Goal: Task Accomplishment & Management: Manage account settings

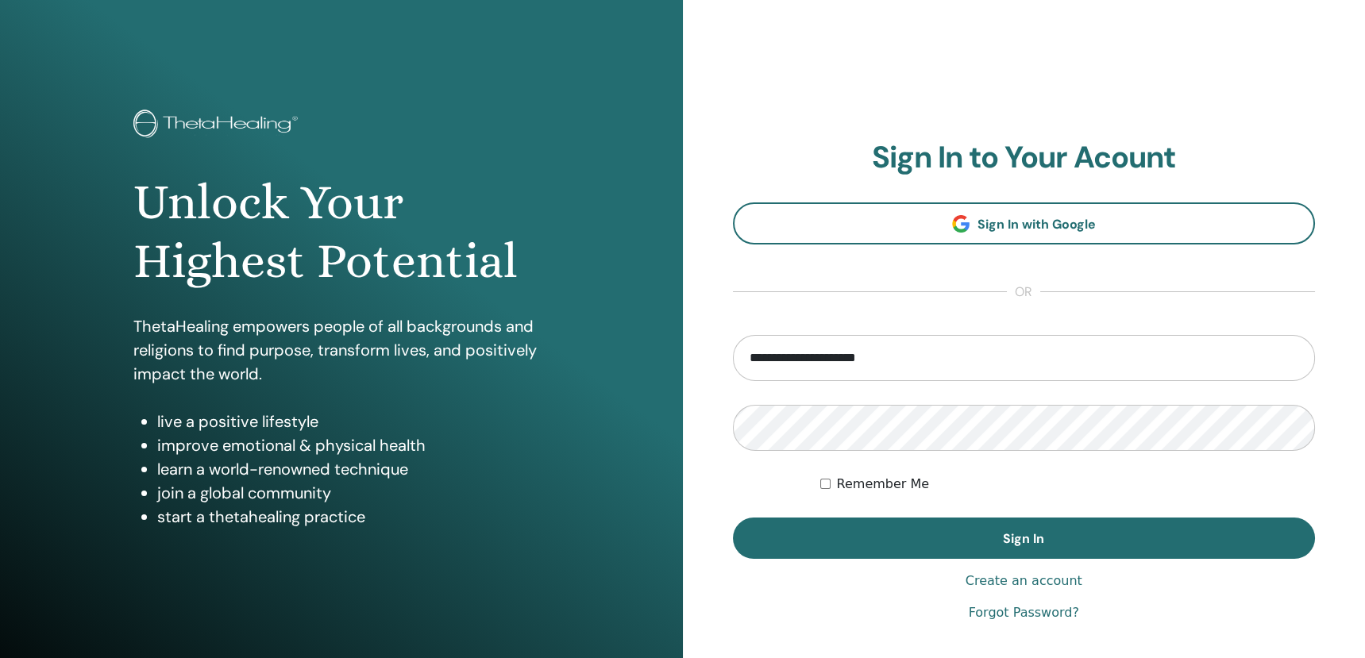
type input "**********"
click at [972, 610] on div "Forgot Password?" at bounding box center [1024, 612] width 583 height 19
click at [978, 613] on link "Forgot Password?" at bounding box center [1023, 612] width 110 height 19
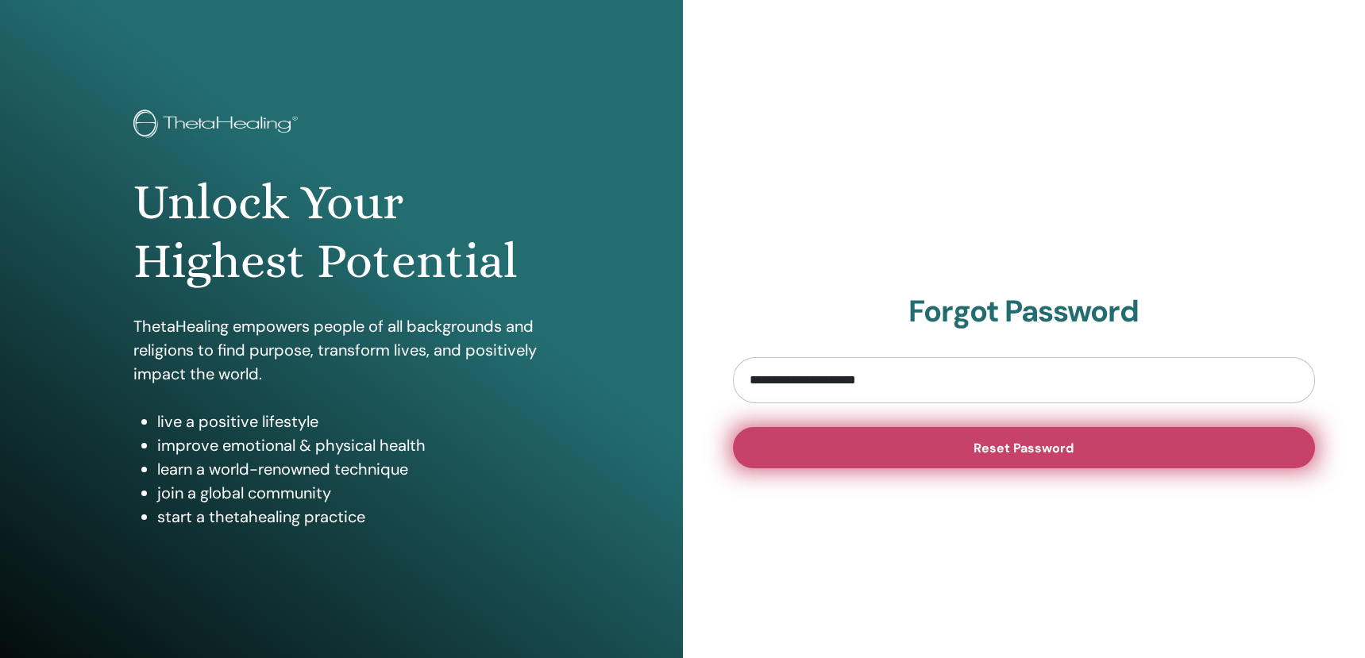
type input "**********"
click at [1053, 442] on span "Reset Password" at bounding box center [1023, 448] width 100 height 17
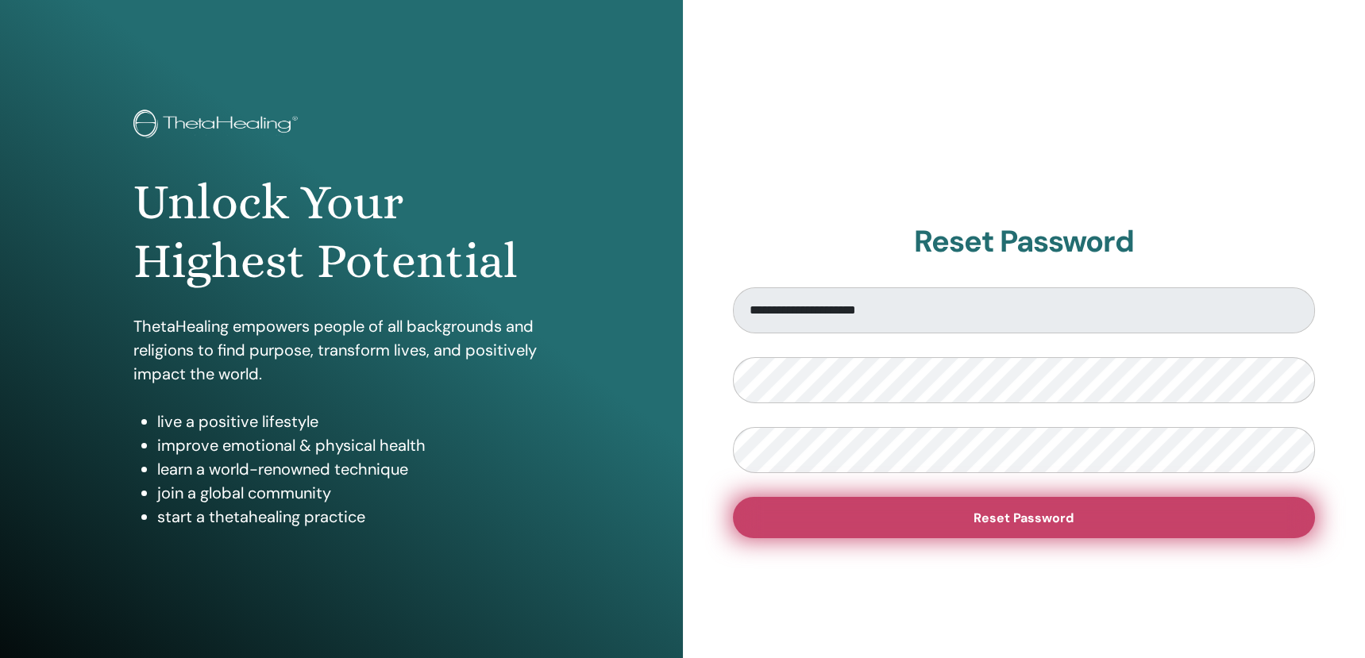
click at [807, 517] on button "Reset Password" at bounding box center [1024, 517] width 583 height 41
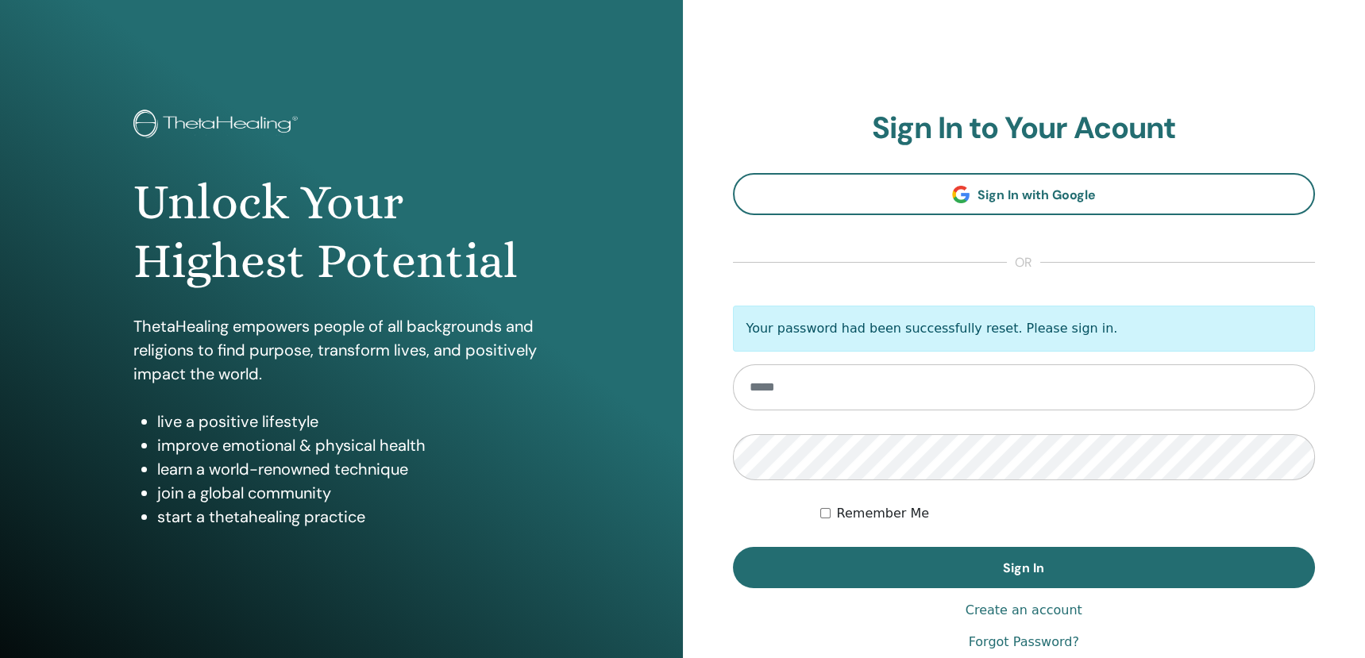
click at [768, 390] on input "email" at bounding box center [1024, 387] width 583 height 46
type input "**********"
click at [733, 547] on button "Sign In" at bounding box center [1024, 567] width 583 height 41
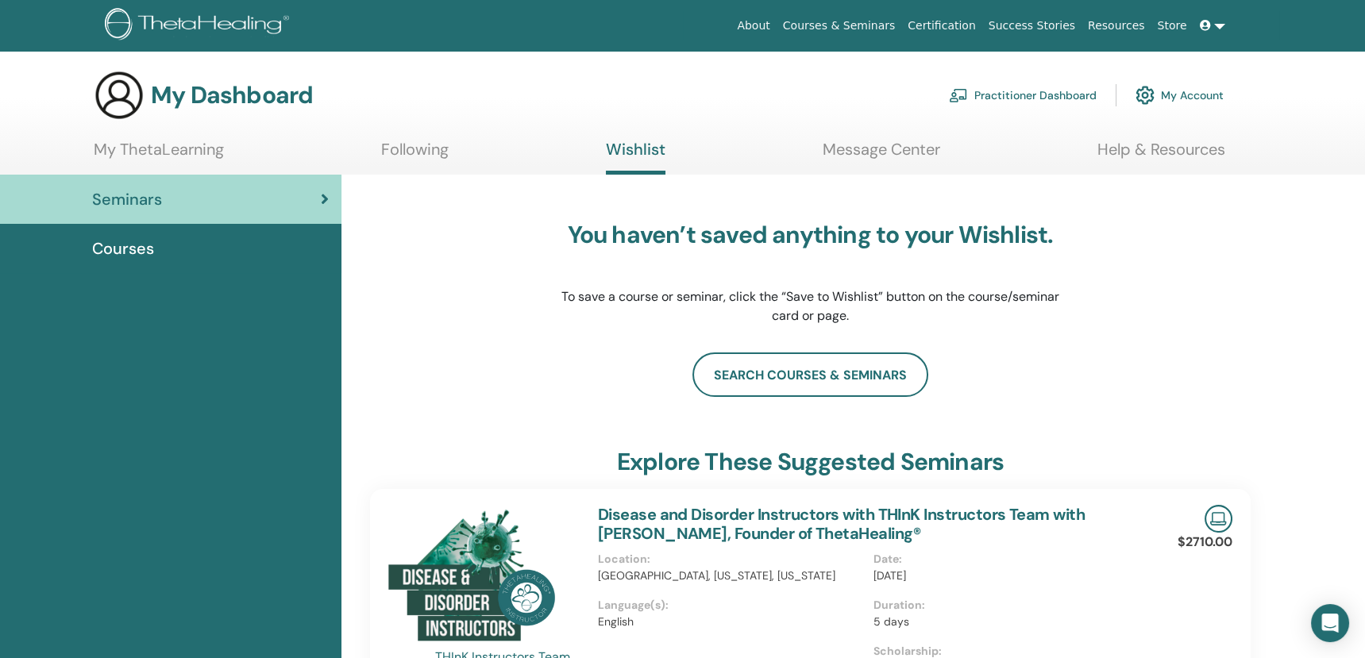
click at [880, 148] on link "Message Center" at bounding box center [880, 155] width 117 height 31
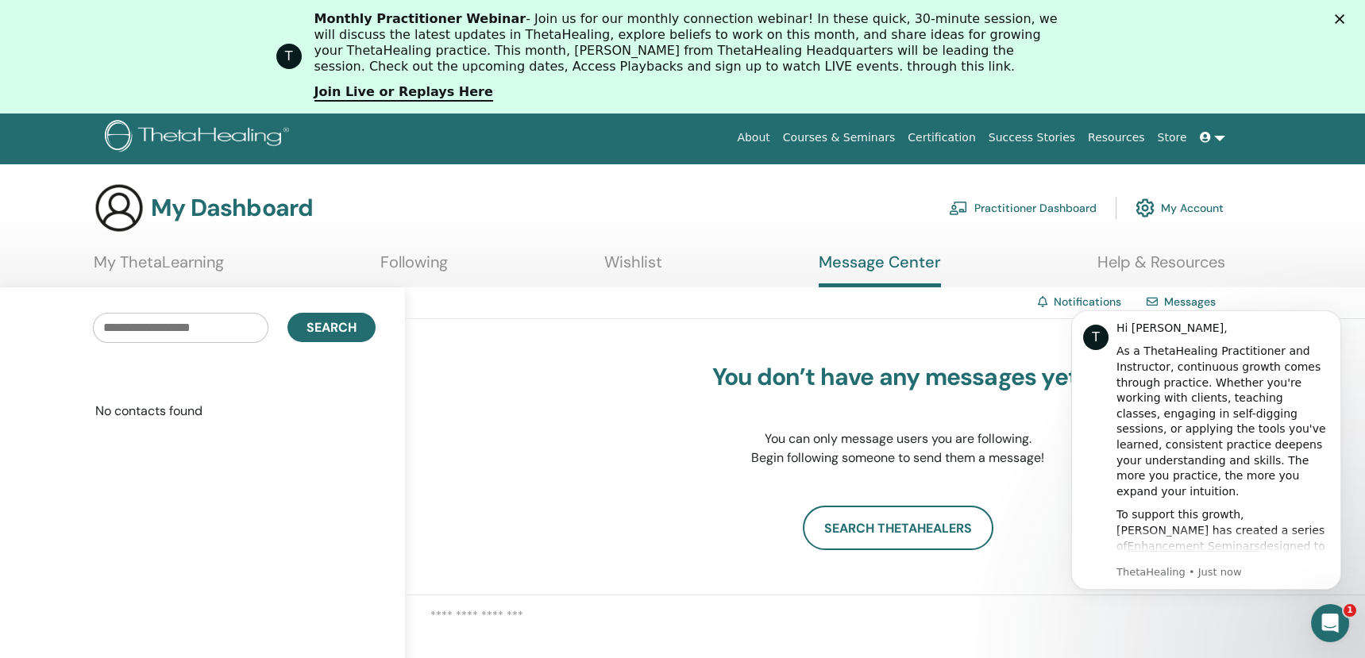
click at [176, 264] on link "My ThetaLearning" at bounding box center [159, 267] width 130 height 31
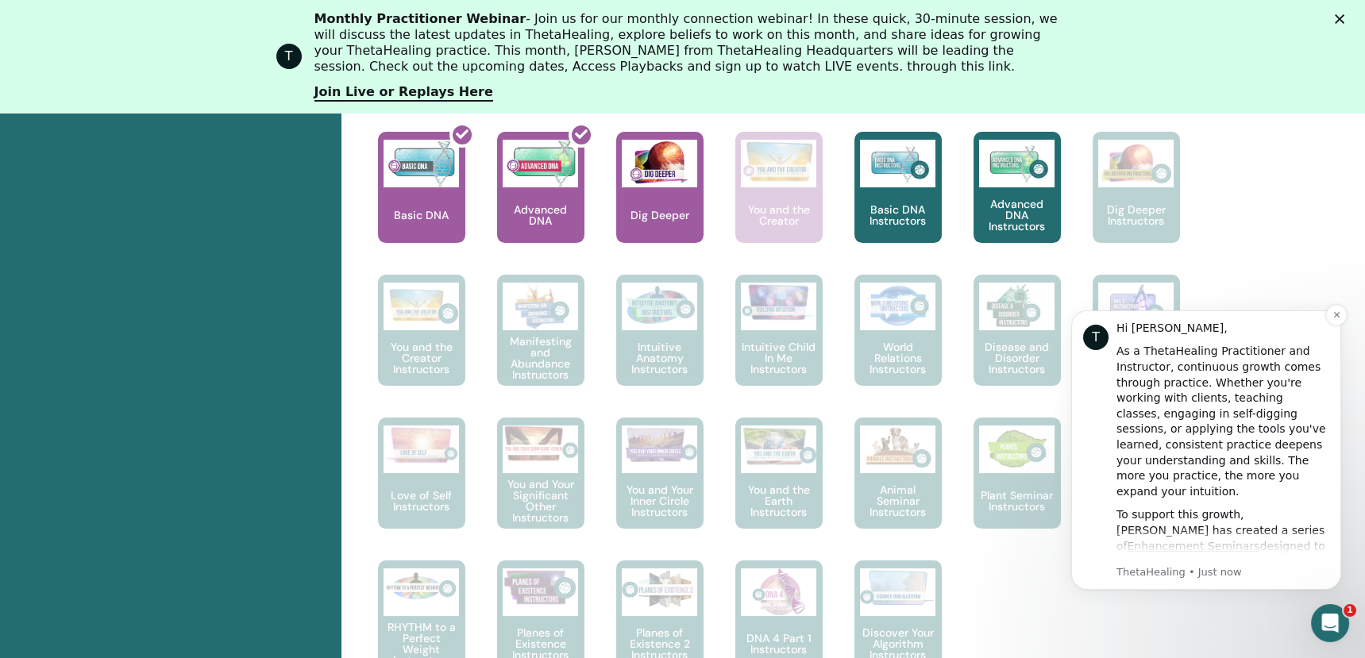
scroll to position [743, 0]
click at [1198, 527] on div "To support this growth, Vianna has created a series of Enhancement Seminars des…" at bounding box center [1222, 592] width 213 height 171
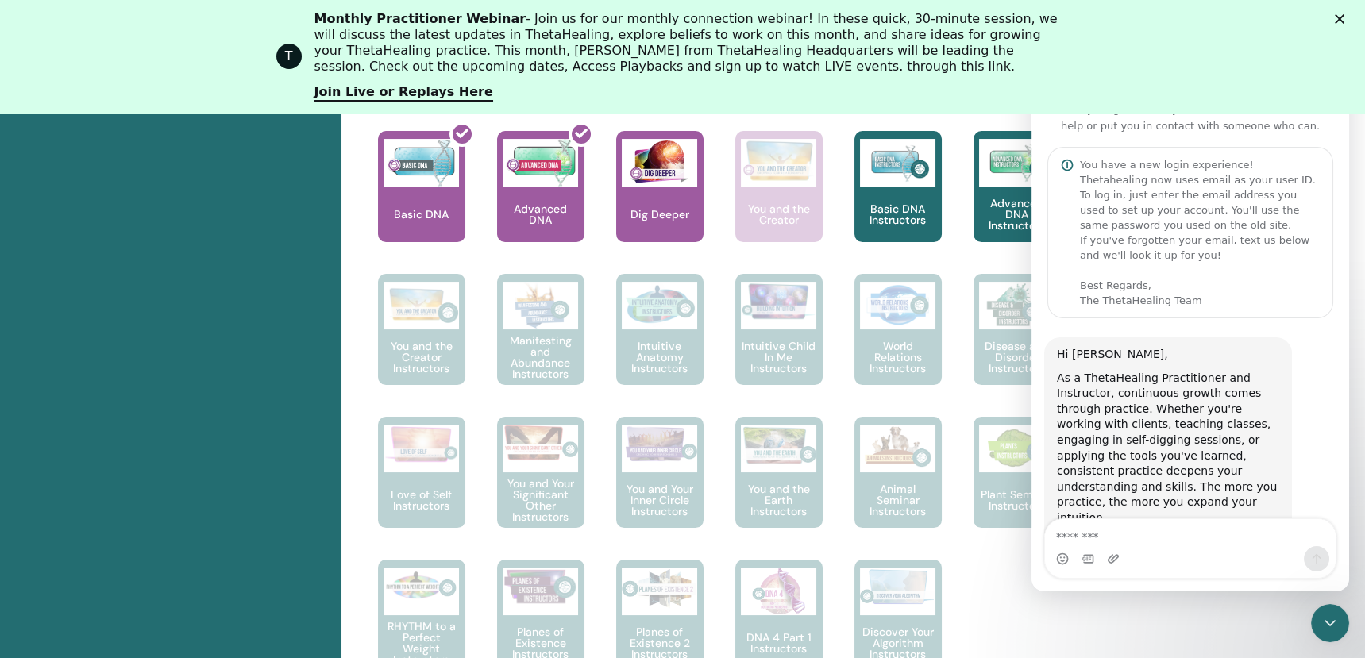
scroll to position [404, 0]
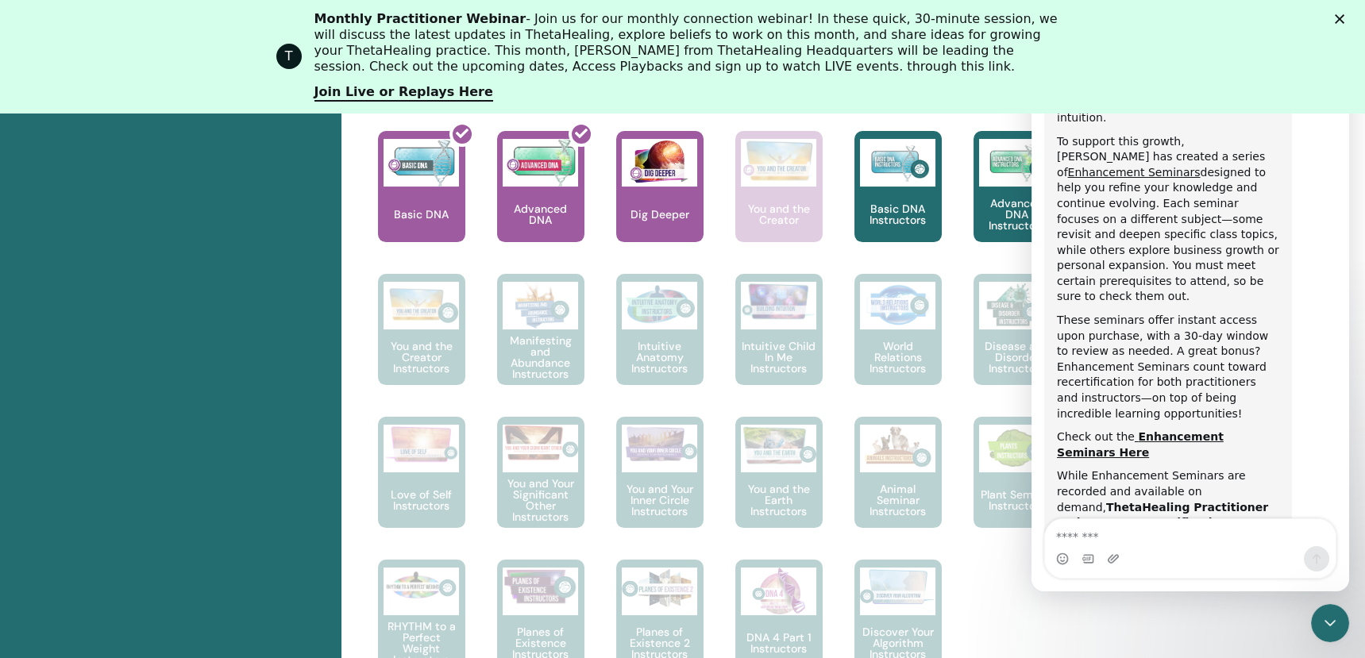
click at [1334, 433] on div "Hi Mares, As a ThetaHealing Practitioner and Instructor, continuous growth come…" at bounding box center [1190, 505] width 318 height 1174
click at [1338, 464] on div "Hi Mares, As a ThetaHealing Practitioner and Instructor, continuous growth come…" at bounding box center [1190, 505] width 318 height 1174
click at [1095, 539] on textarea "Message…" at bounding box center [1190, 532] width 291 height 27
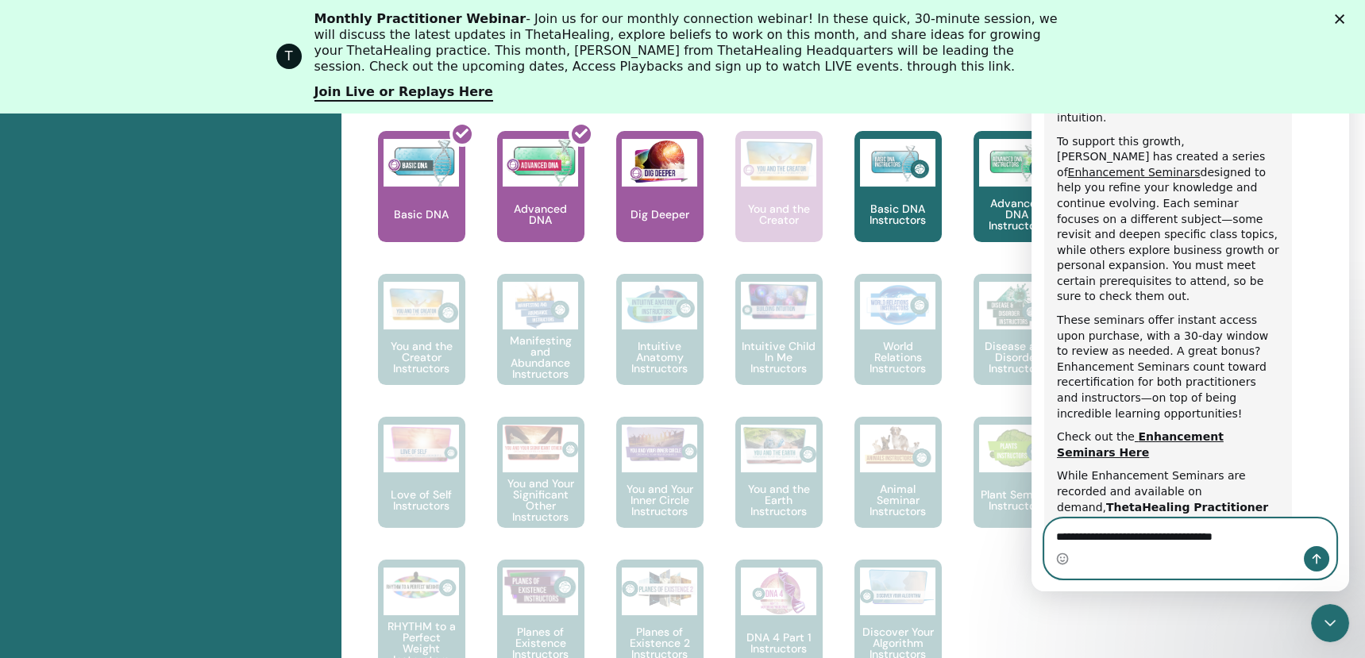
type textarea "**********"
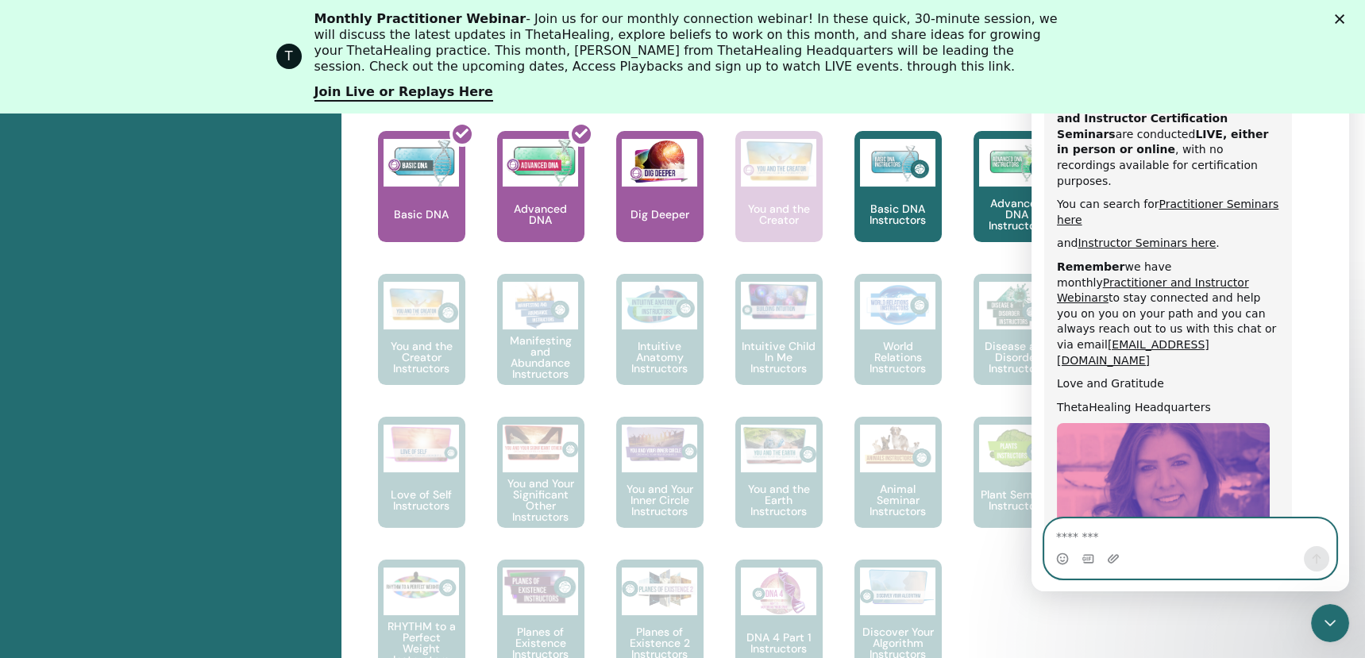
scroll to position [852, 0]
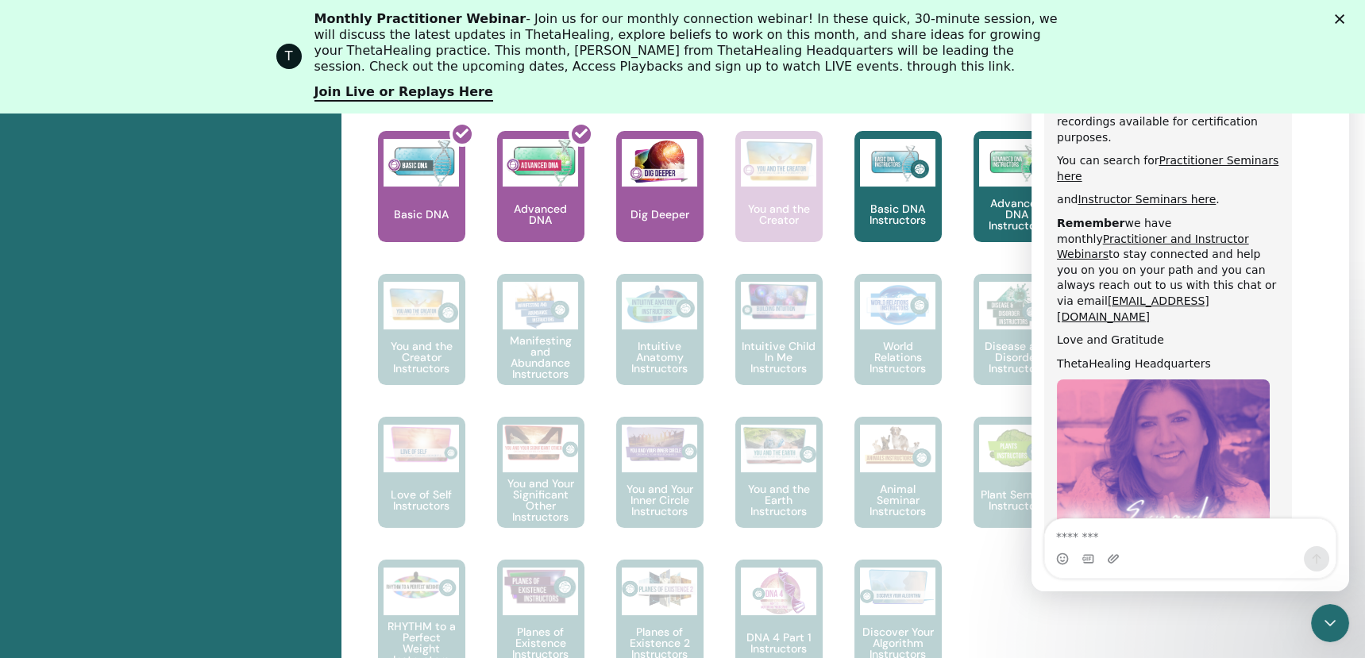
click at [1012, 607] on div "This is where your ThetaHealing journey begins. This is the first seminar to ta…" at bounding box center [798, 417] width 904 height 572
click at [1344, 18] on icon "Close" at bounding box center [1339, 19] width 10 height 10
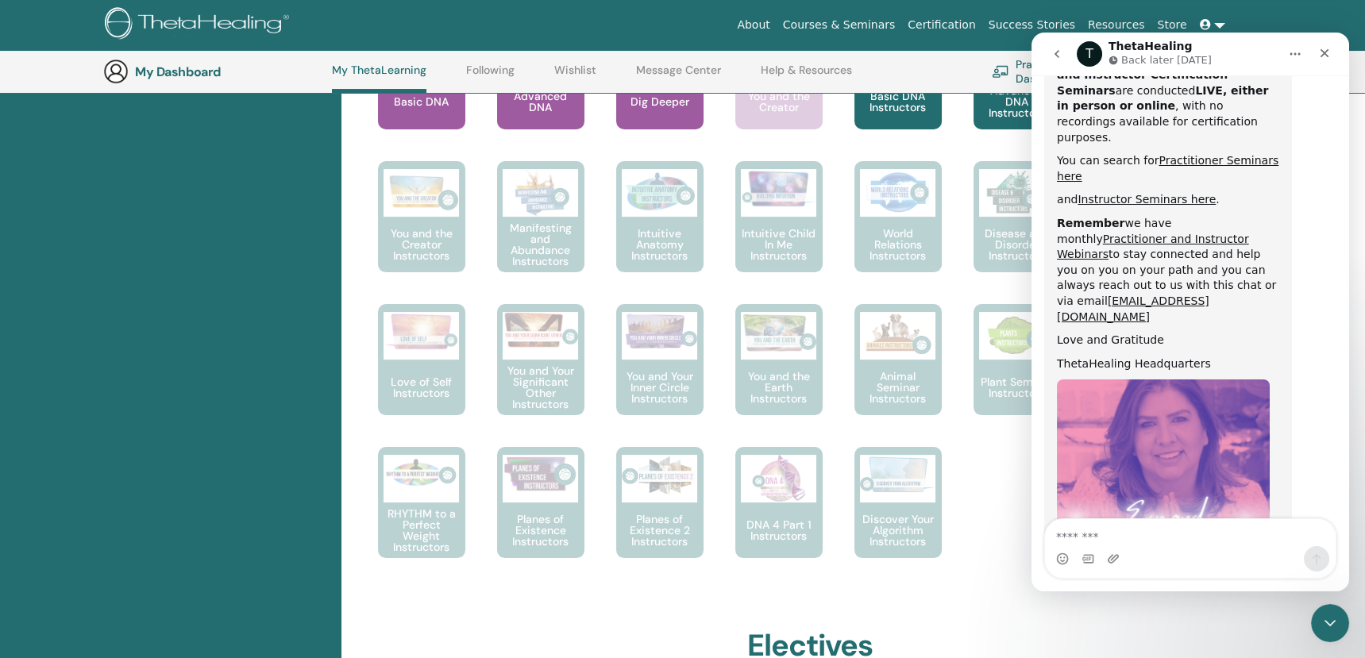
scroll to position [960, 0]
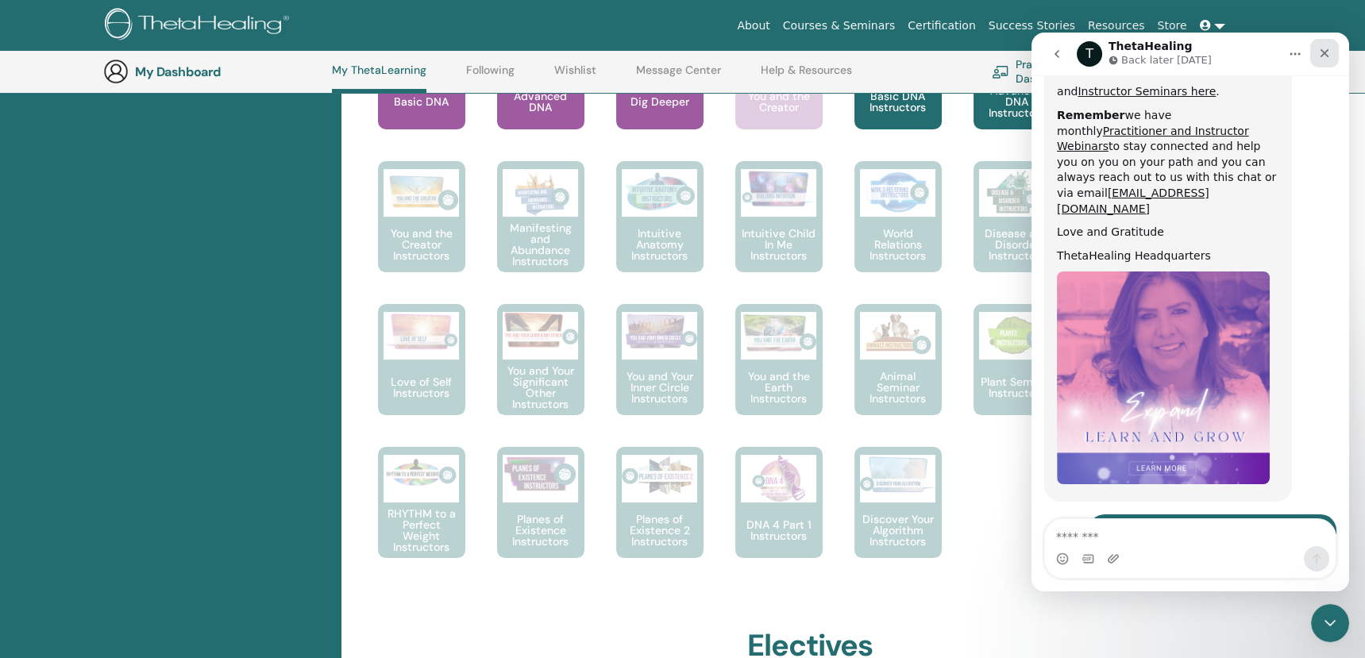
click at [1321, 56] on icon "Close" at bounding box center [1324, 53] width 9 height 9
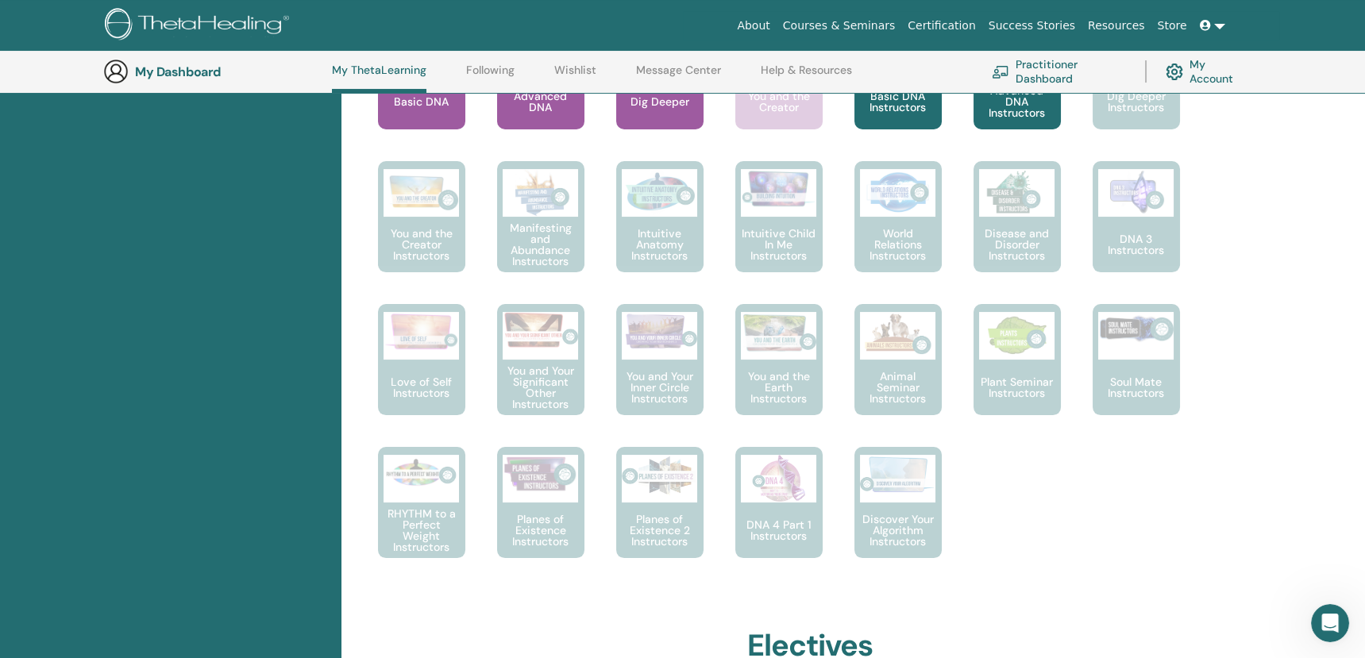
scroll to position [167, 0]
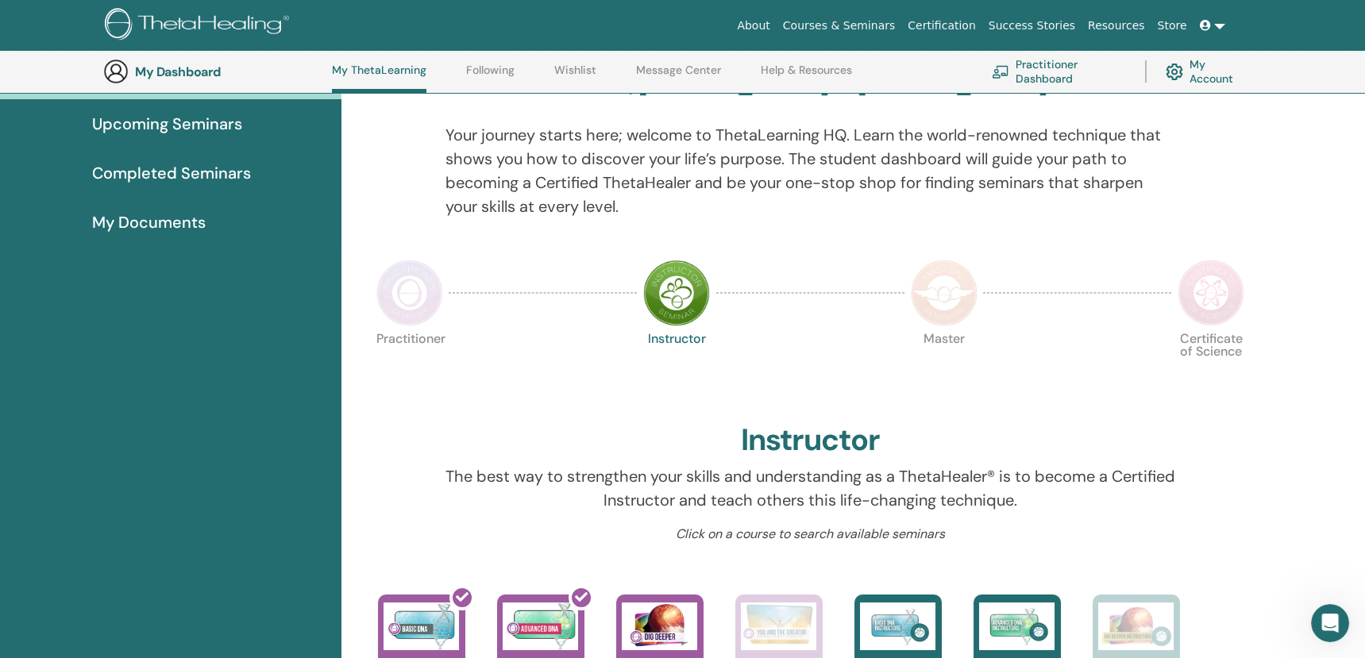
click at [131, 68] on div "My Dashboard My ThetaLearning Following Wishlist Message Center Help & Resource…" at bounding box center [694, 72] width 1182 height 42
click at [129, 130] on span "Upcoming Seminars" at bounding box center [167, 124] width 150 height 24
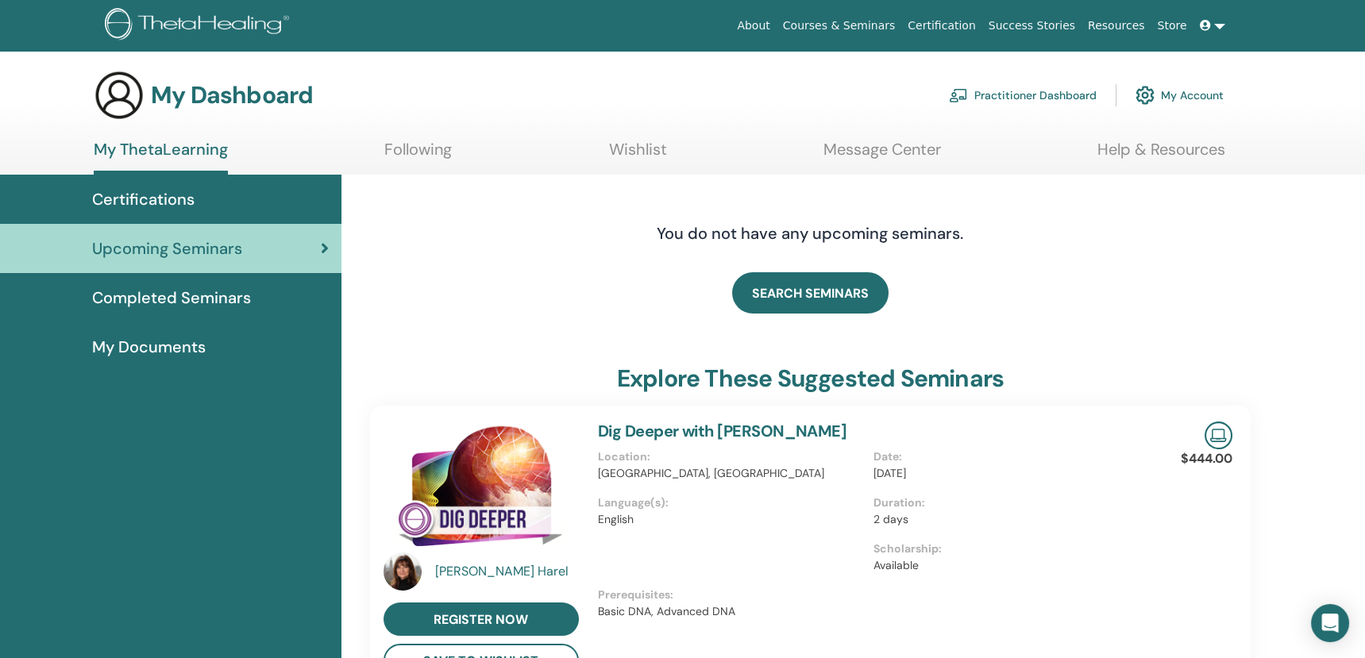
click at [198, 306] on span "Completed Seminars" at bounding box center [171, 298] width 159 height 24
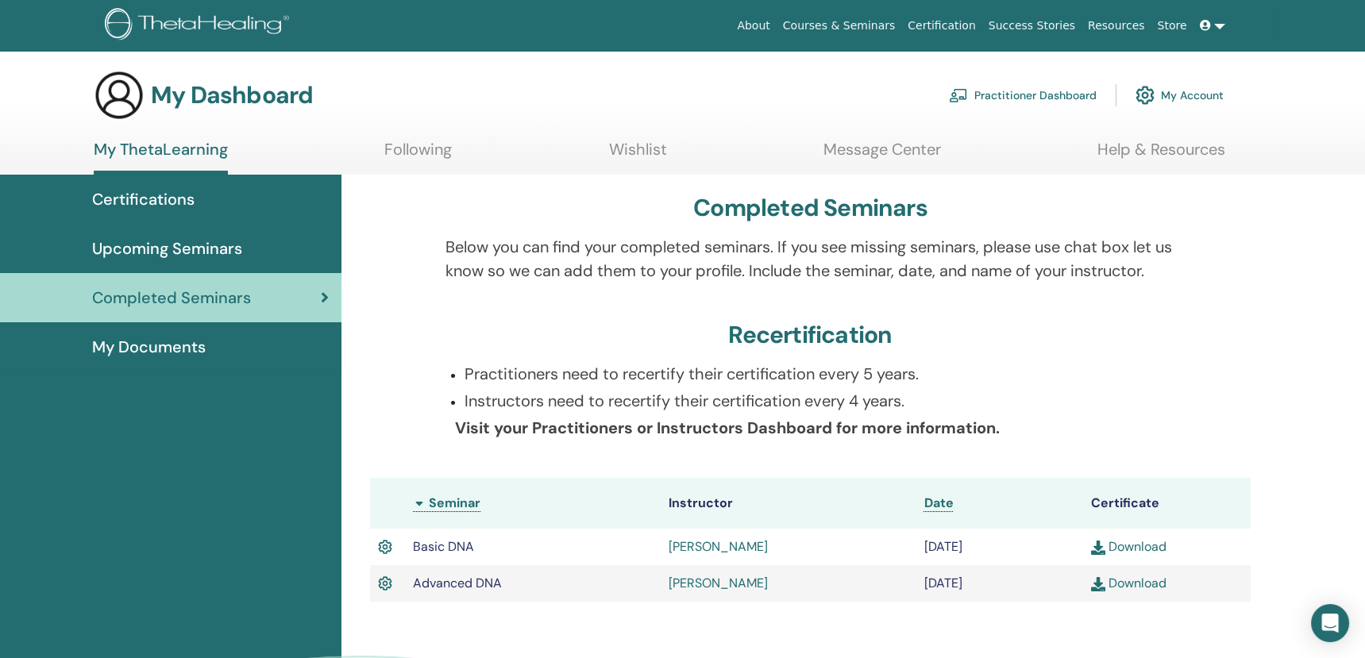
click at [1142, 549] on link "Download" at bounding box center [1128, 546] width 75 height 17
click at [1134, 584] on link "Download" at bounding box center [1128, 583] width 75 height 17
click at [423, 142] on link "Following" at bounding box center [417, 155] width 67 height 31
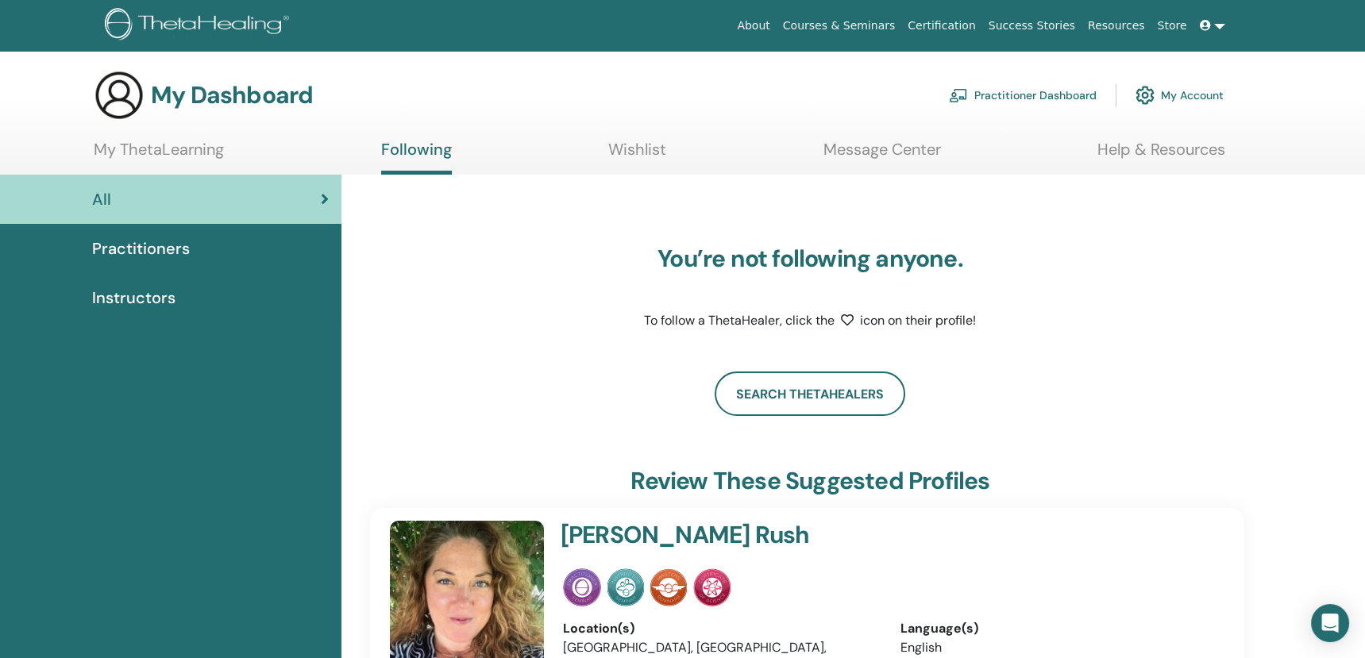
click at [129, 249] on span "Practitioners" at bounding box center [141, 249] width 98 height 24
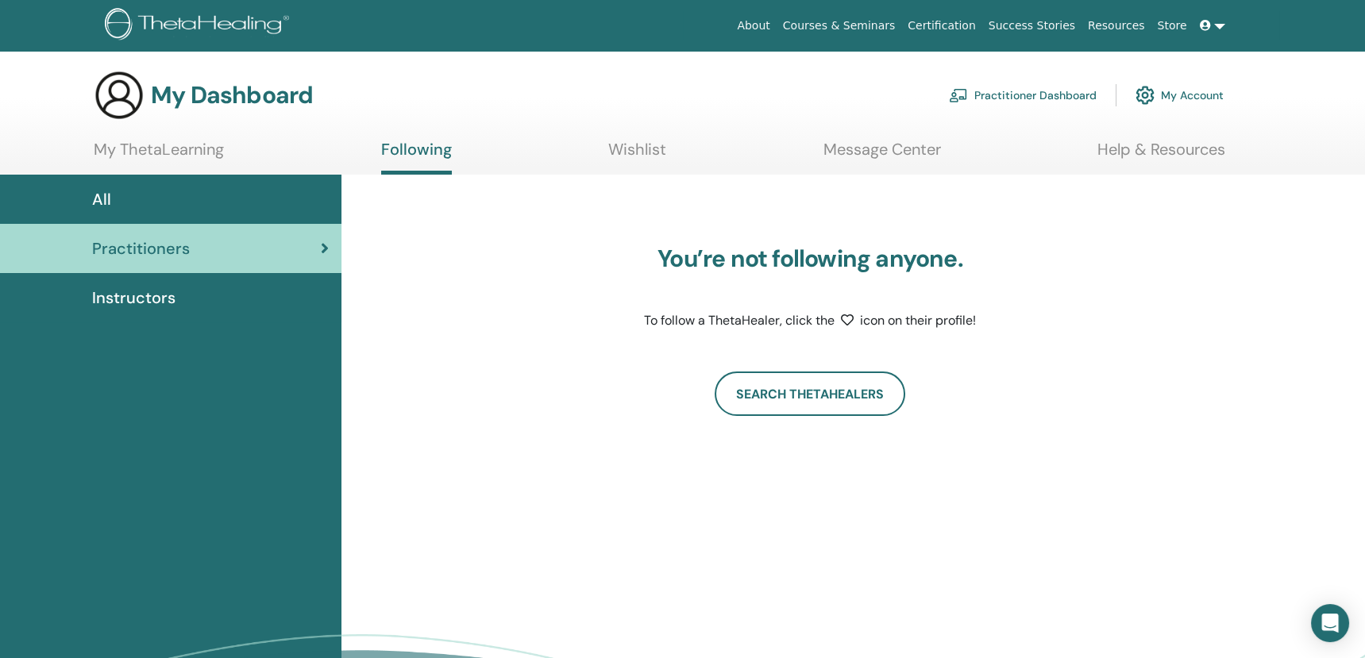
click at [121, 301] on span "Instructors" at bounding box center [133, 298] width 83 height 24
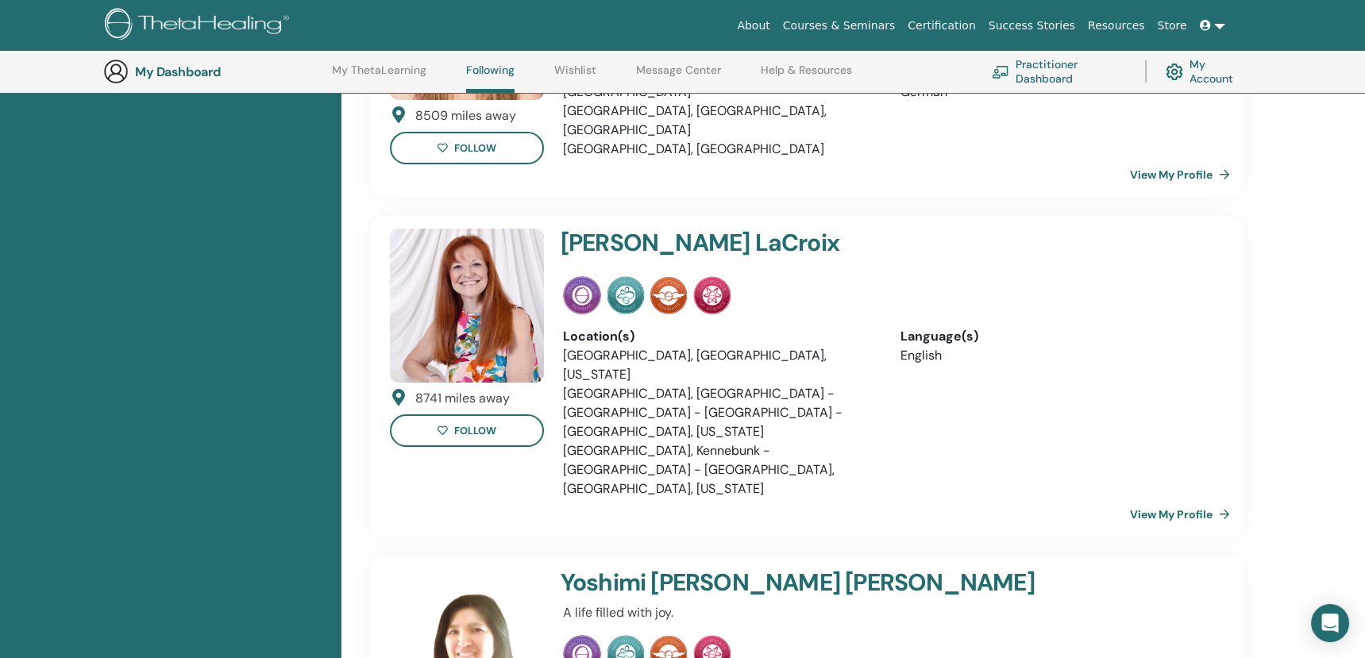
scroll to position [1192, 0]
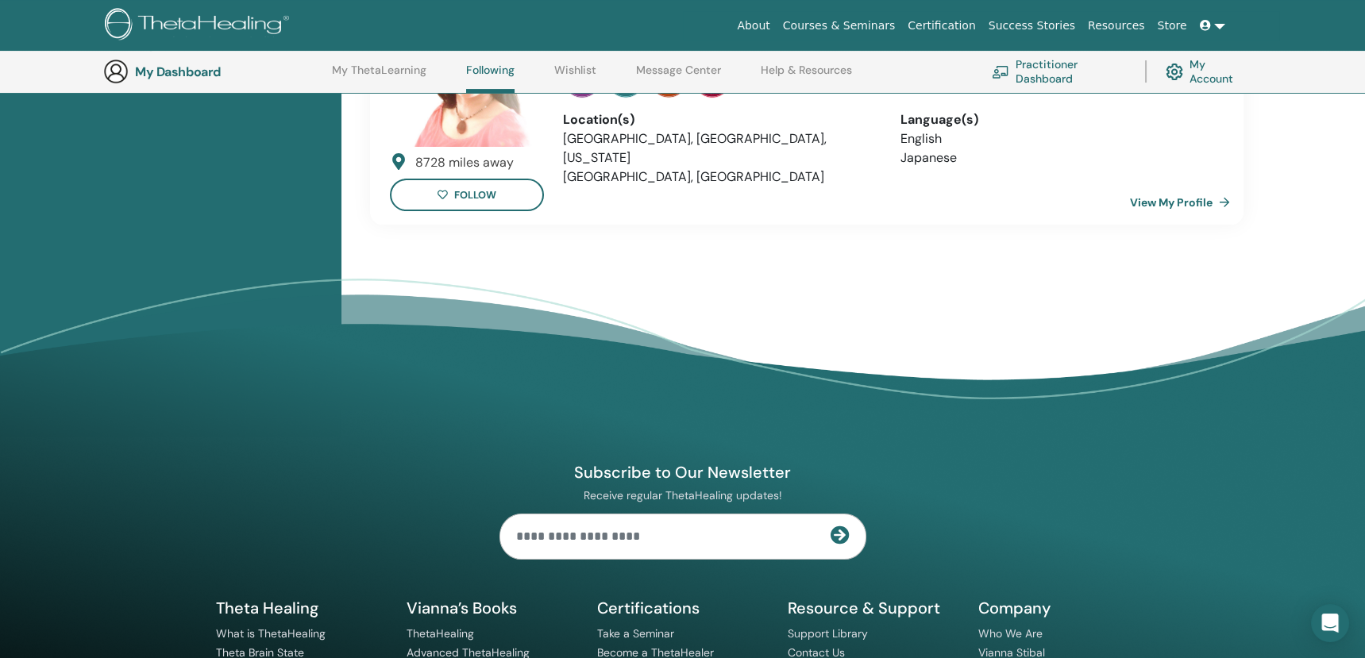
click at [1222, 22] on link at bounding box center [1212, 25] width 38 height 29
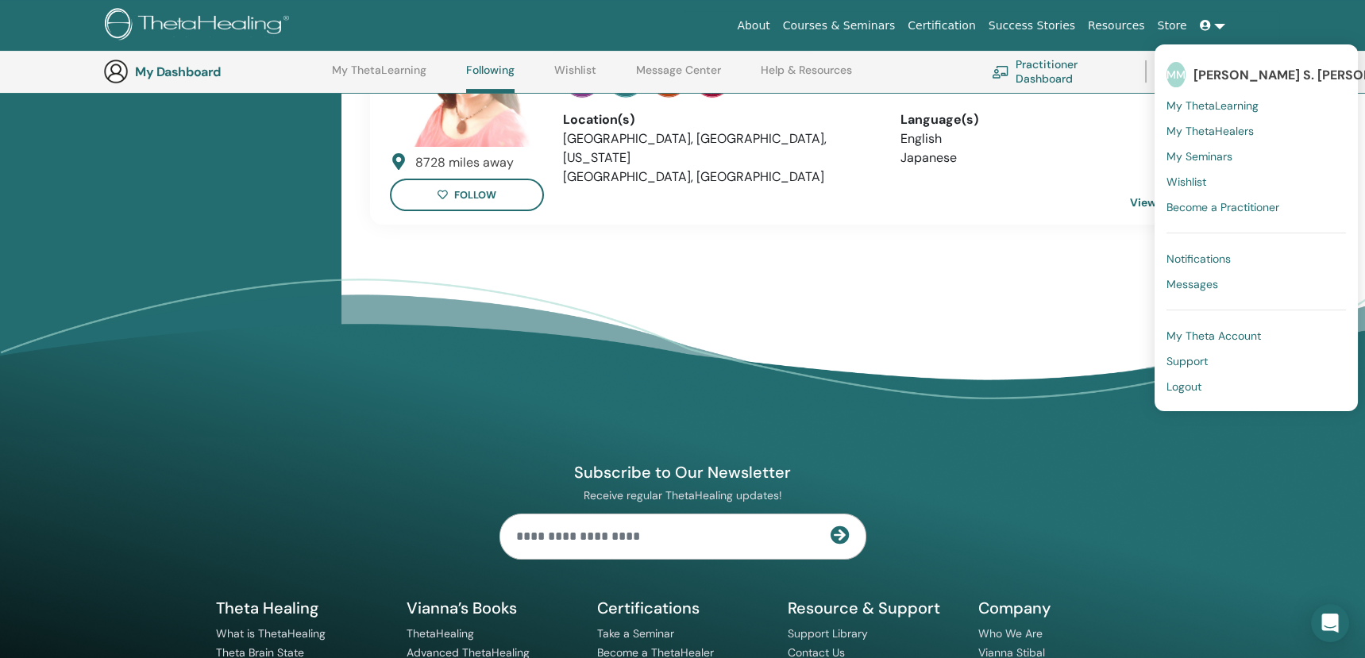
click at [1180, 391] on span "Logout" at bounding box center [1183, 386] width 35 height 14
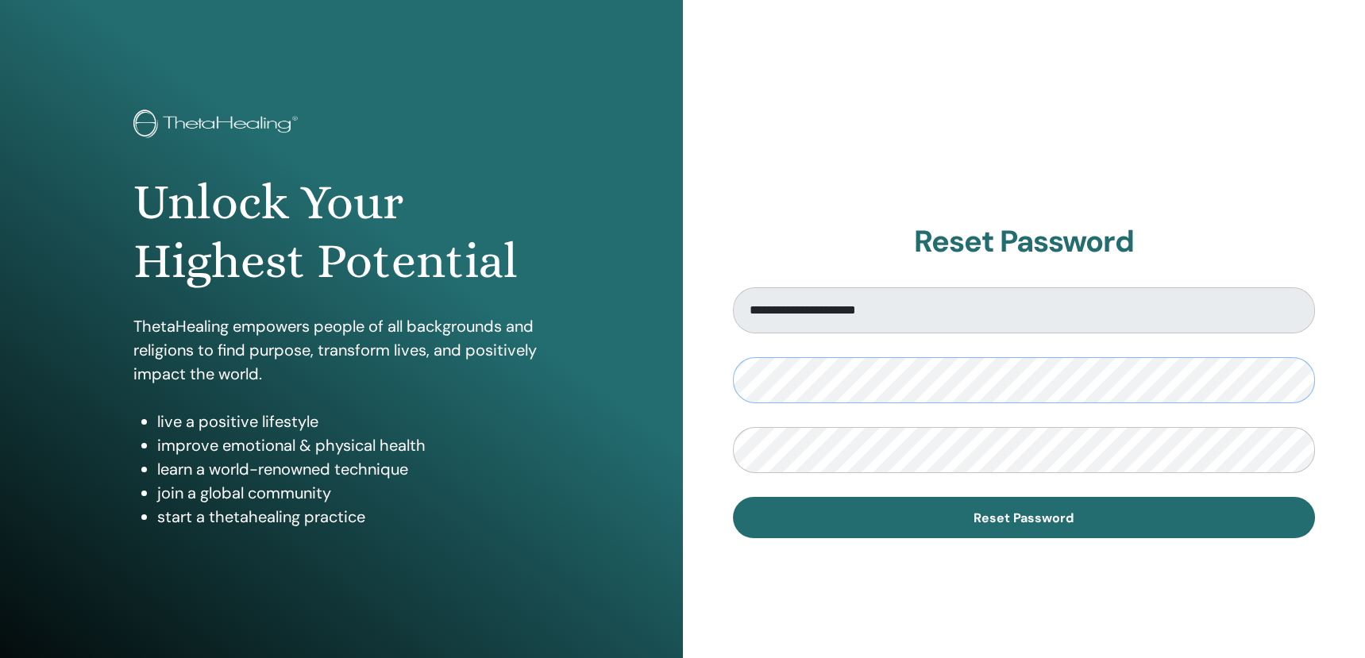
click at [733, 497] on button "Reset Password" at bounding box center [1024, 517] width 583 height 41
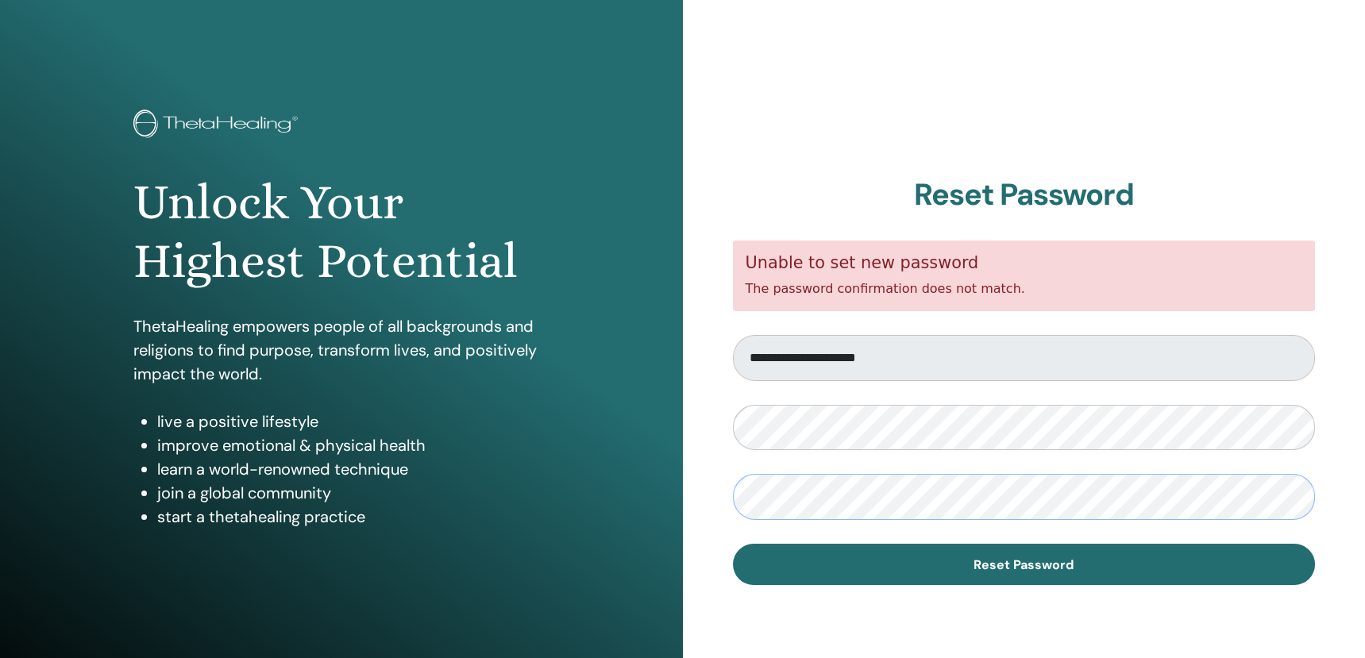
click at [733, 544] on button "Reset Password" at bounding box center [1024, 564] width 583 height 41
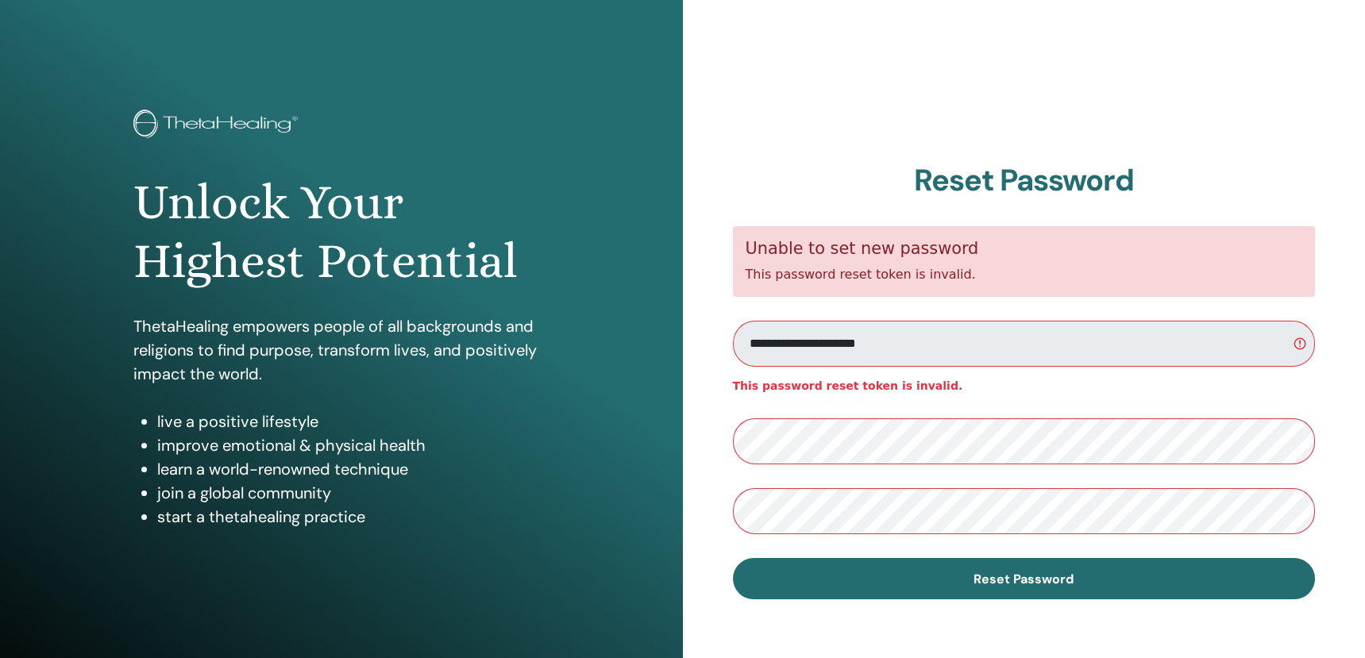
click at [733, 558] on button "Reset Password" at bounding box center [1024, 578] width 583 height 41
